Goal: Task Accomplishment & Management: Use online tool/utility

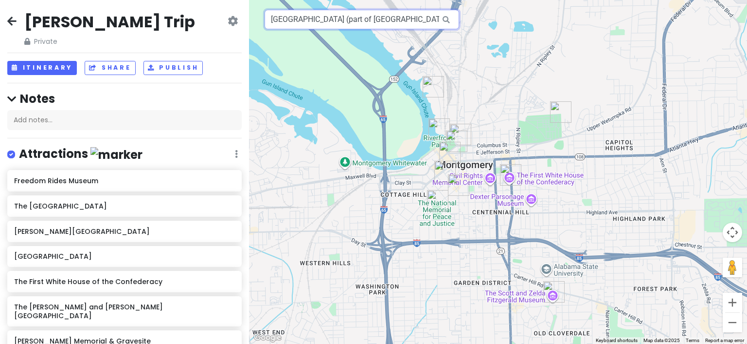
click at [412, 19] on input "[GEOGRAPHIC_DATA] (part of [GEOGRAPHIC_DATA]), [PERSON_NAME][GEOGRAPHIC_DATA], …" at bounding box center [362, 19] width 195 height 19
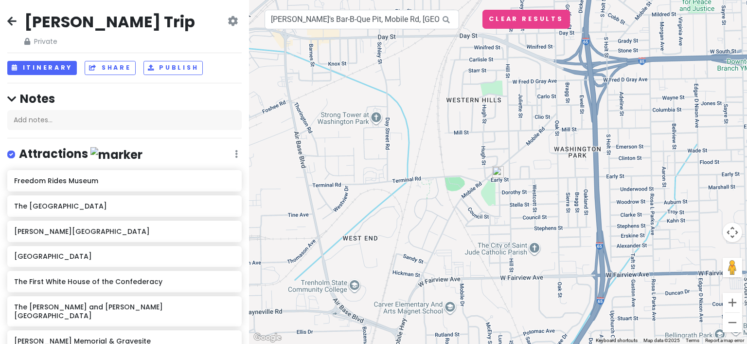
click at [496, 173] on img at bounding box center [498, 172] width 12 height 12
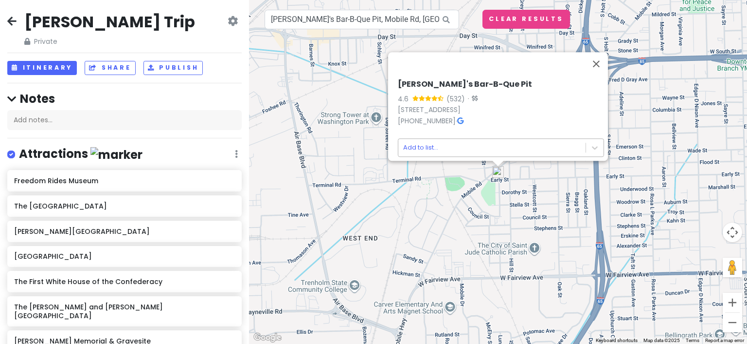
click at [417, 140] on body "[PERSON_NAME] Trip Private Change Dates Make a Copy Delete Trip Go Pro ⚡️ Give …" at bounding box center [373, 172] width 747 height 344
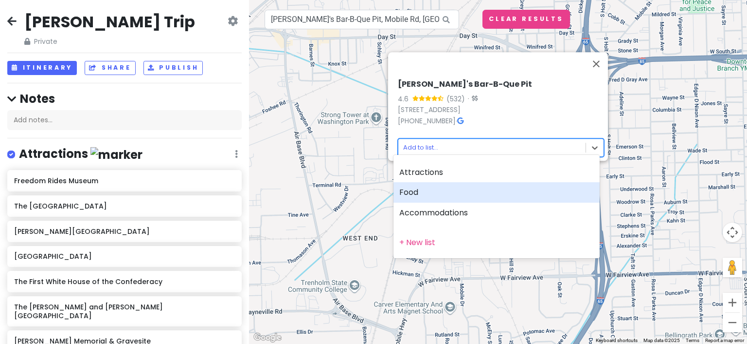
click at [409, 196] on div "Food" at bounding box center [497, 192] width 206 height 20
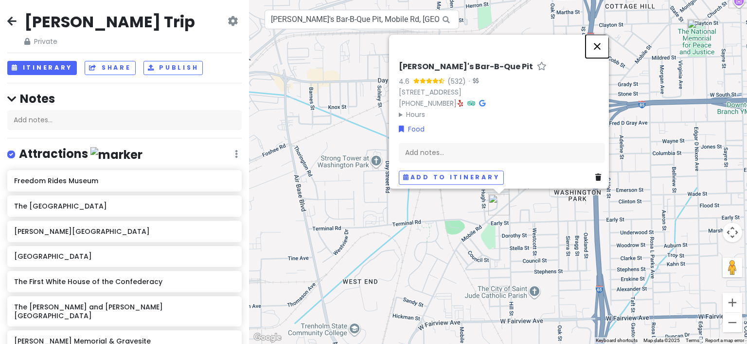
drag, startPoint x: 600, startPoint y: 42, endPoint x: 471, endPoint y: 36, distance: 129.6
click at [600, 42] on button "Close" at bounding box center [597, 46] width 23 height 23
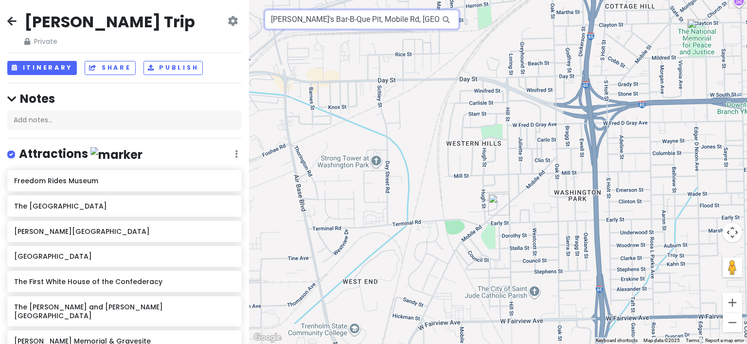
click at [396, 27] on input "[PERSON_NAME]'s Bar-B-Que Pit, Mobile Rd, [GEOGRAPHIC_DATA], [GEOGRAPHIC_DATA],…" at bounding box center [362, 19] width 195 height 19
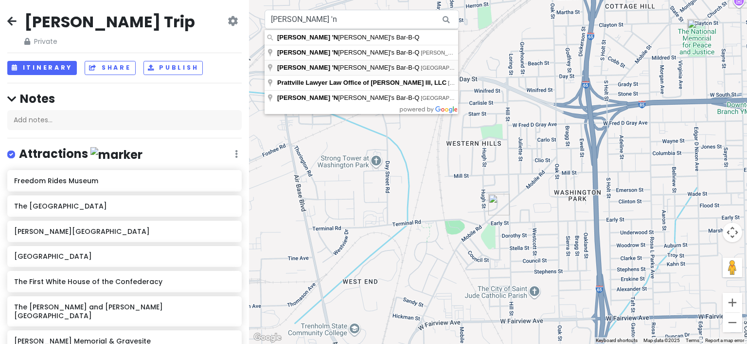
type input "[PERSON_NAME] 'N [PERSON_NAME]'s Bar-B-Q, [GEOGRAPHIC_DATA], [GEOGRAPHIC_DATA],…"
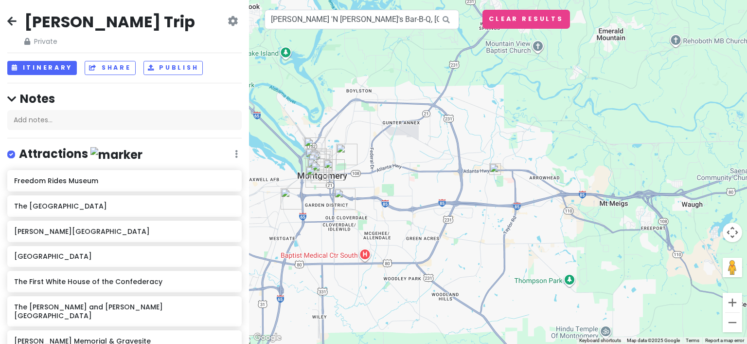
click at [497, 168] on img at bounding box center [495, 169] width 12 height 12
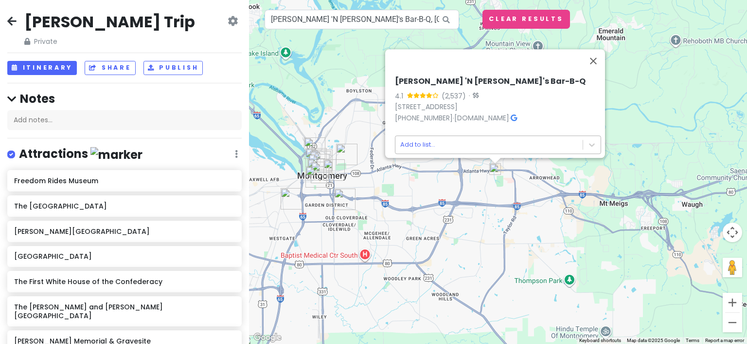
click at [409, 139] on body "[PERSON_NAME] Trip Private Change Dates Make a Copy Delete Trip Go Pro ⚡️ Give …" at bounding box center [373, 172] width 747 height 344
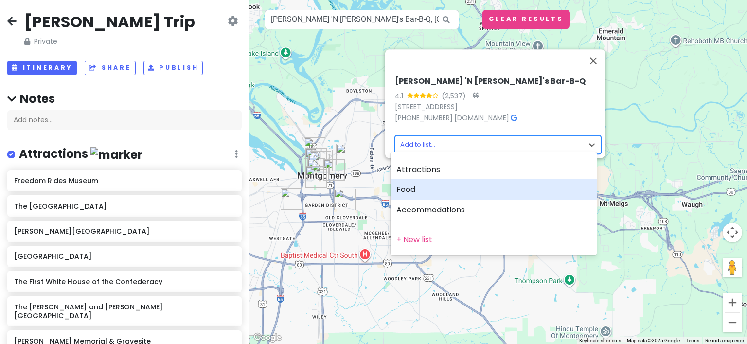
click at [416, 190] on div "Food" at bounding box center [494, 189] width 206 height 20
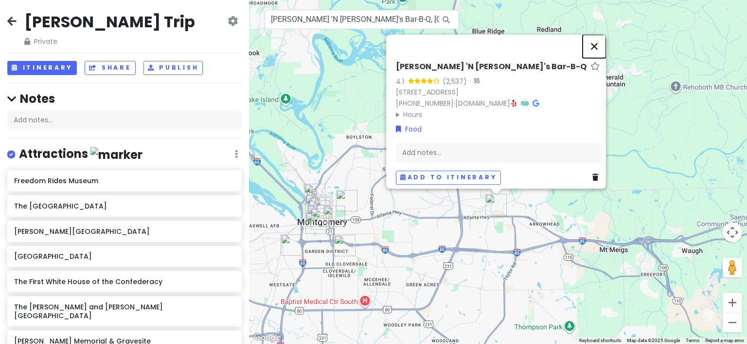
click at [601, 42] on button "Close" at bounding box center [594, 46] width 23 height 23
